Goal: Information Seeking & Learning: Check status

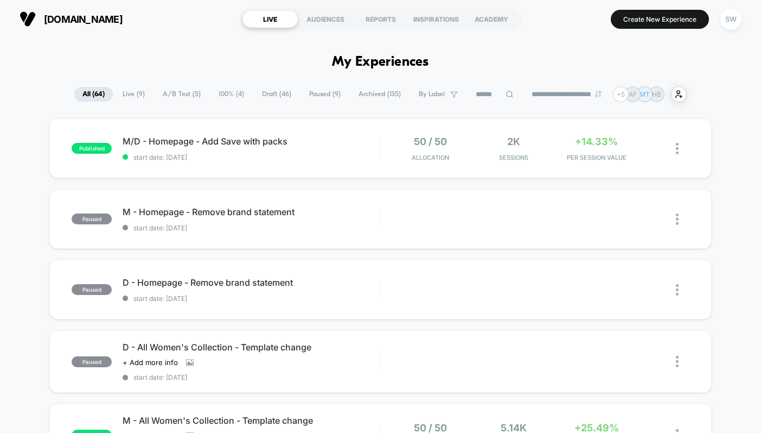
click at [184, 99] on span "A/B Test ( 5 )" at bounding box center [182, 94] width 54 height 15
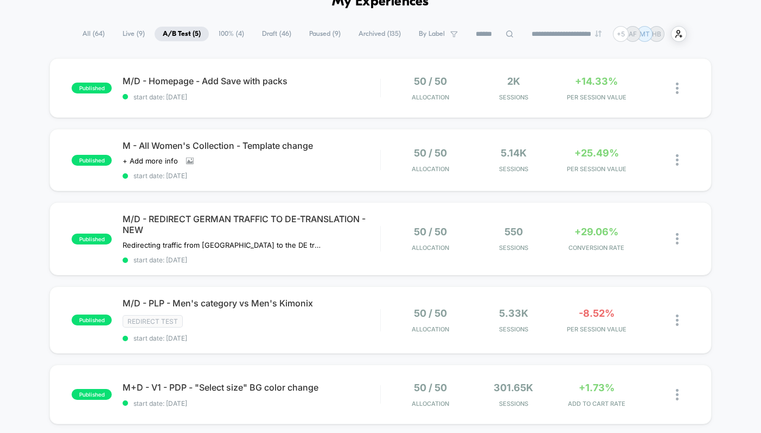
scroll to position [60, 0]
click at [383, 158] on div "50 / 50 Allocation 5.14k Sessions +25.49% PER SESSION VALUE" at bounding box center [535, 161] width 309 height 26
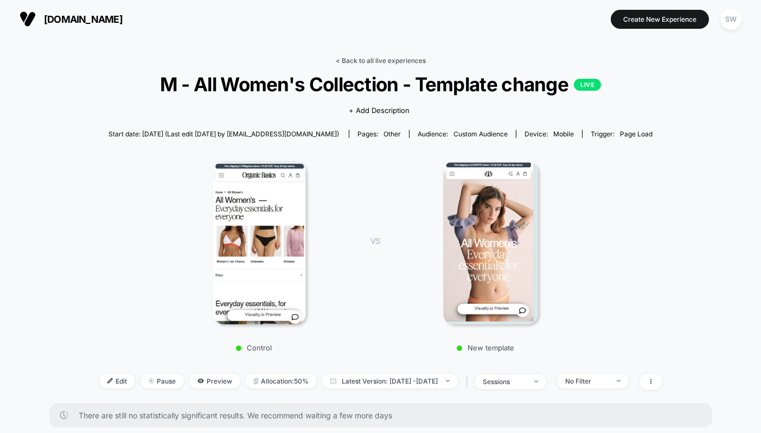
click at [366, 60] on link "< Back to all live experiences" at bounding box center [381, 60] width 90 height 8
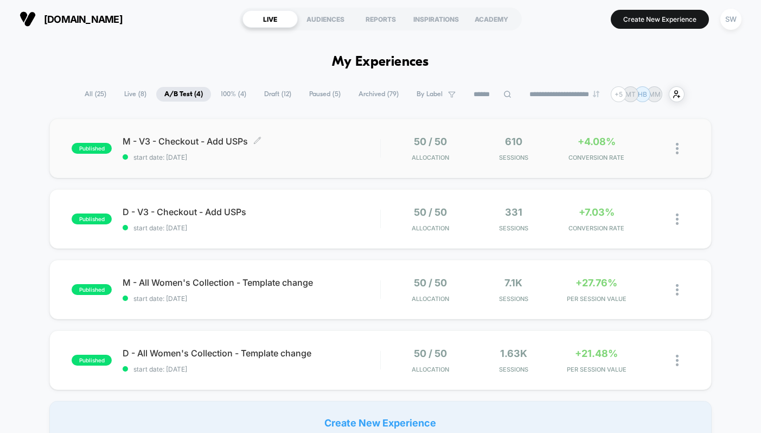
click at [355, 149] on div "M - V3 - Checkout - Add USPs Click to edit experience details Click to edit exp…" at bounding box center [252, 149] width 258 height 26
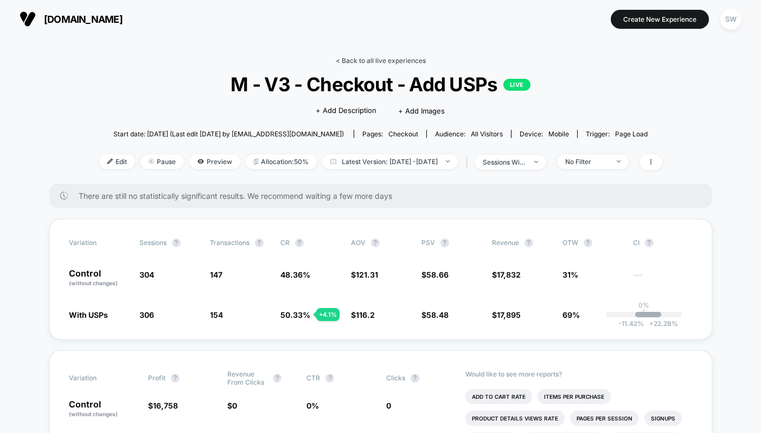
click at [365, 59] on link "< Back to all live experiences" at bounding box center [381, 60] width 90 height 8
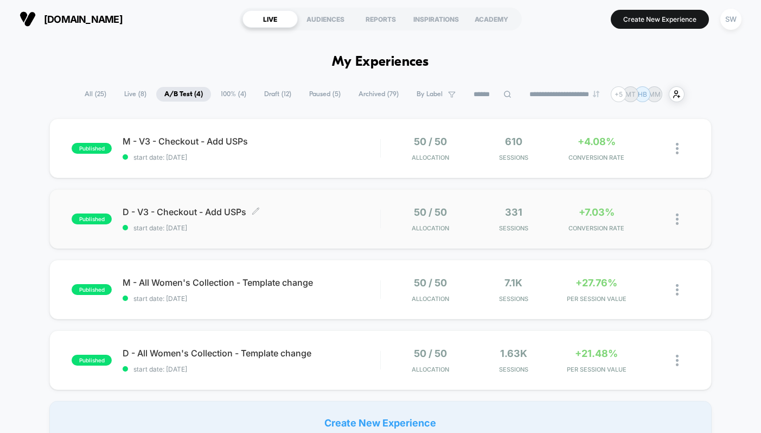
click at [361, 214] on span "D - V3 - Checkout - Add USPs Click to edit experience details" at bounding box center [252, 211] width 258 height 11
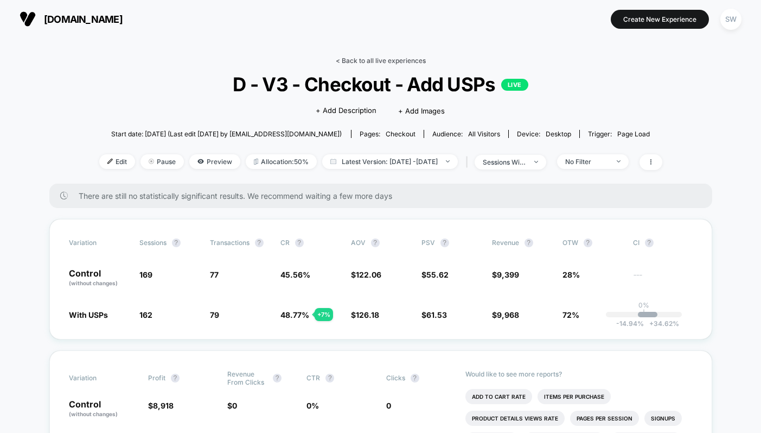
click at [365, 61] on link "< Back to all live experiences" at bounding box center [381, 60] width 90 height 8
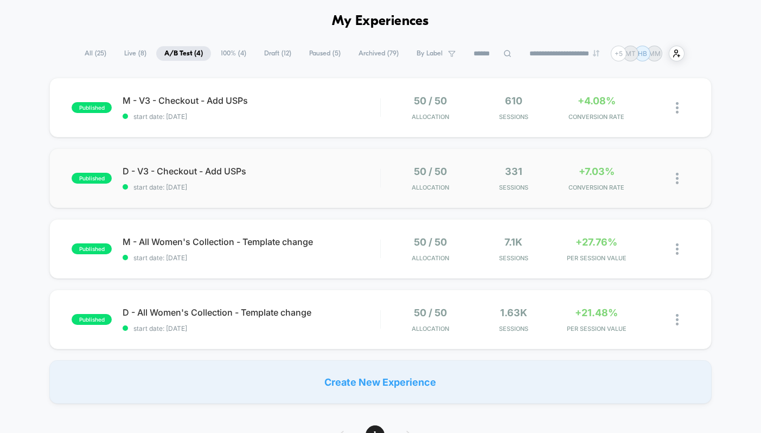
scroll to position [47, 0]
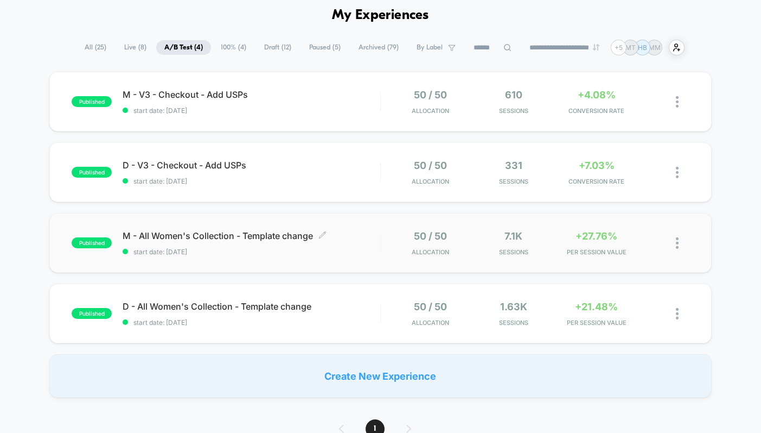
click at [353, 236] on span "M - All Women's Collection - Template change Click to edit experience details" at bounding box center [252, 235] width 258 height 11
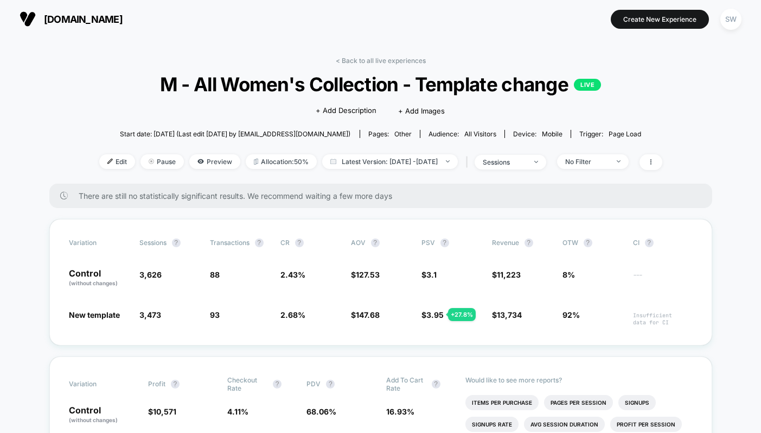
click at [401, 60] on link "< Back to all live experiences" at bounding box center [381, 60] width 90 height 8
